Goal: Check status: Check status

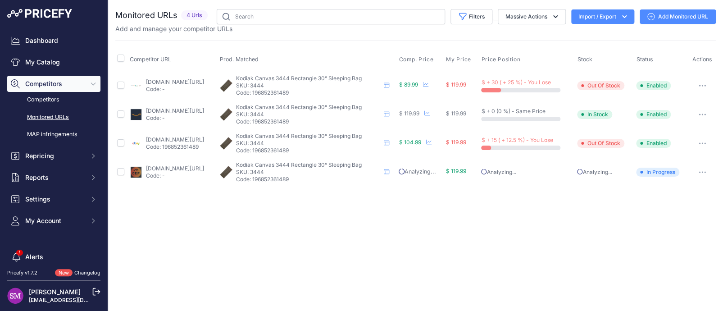
click at [177, 80] on link "canvascampingtents.com/kodiak-3444-rectangle-30-sleeping-bag.html?prirule_jdsni…" at bounding box center [175, 81] width 58 height 7
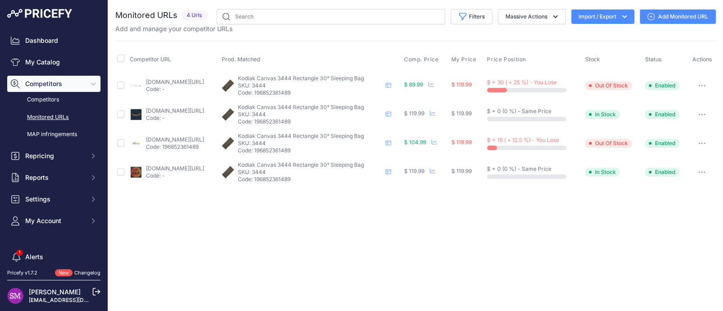
click at [702, 85] on icon "button" at bounding box center [701, 85] width 1 height 1
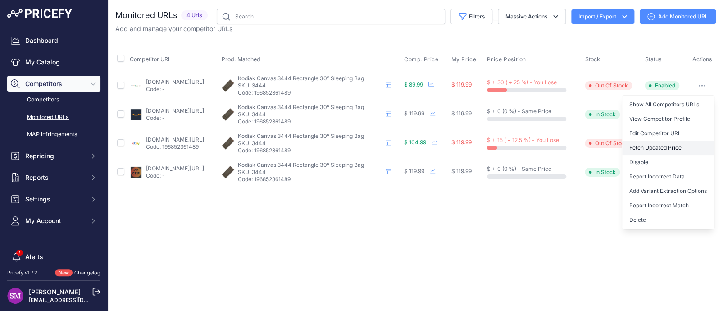
click at [648, 144] on button "Fetch Updated Price" at bounding box center [668, 148] width 92 height 14
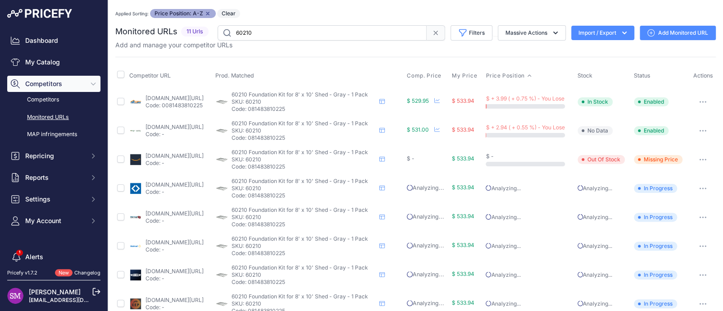
scroll to position [45, 0]
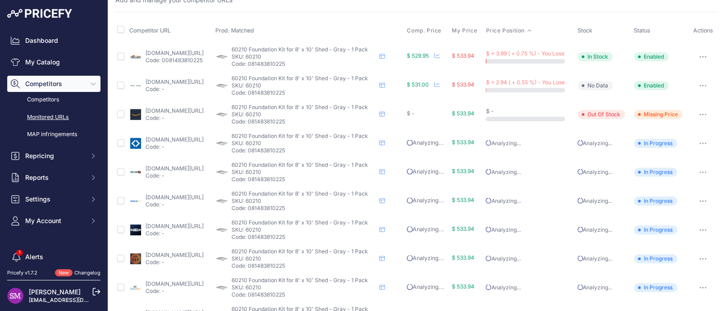
click at [163, 139] on link "[DOMAIN_NAME][URL]" at bounding box center [174, 139] width 58 height 7
